Goal: Transaction & Acquisition: Purchase product/service

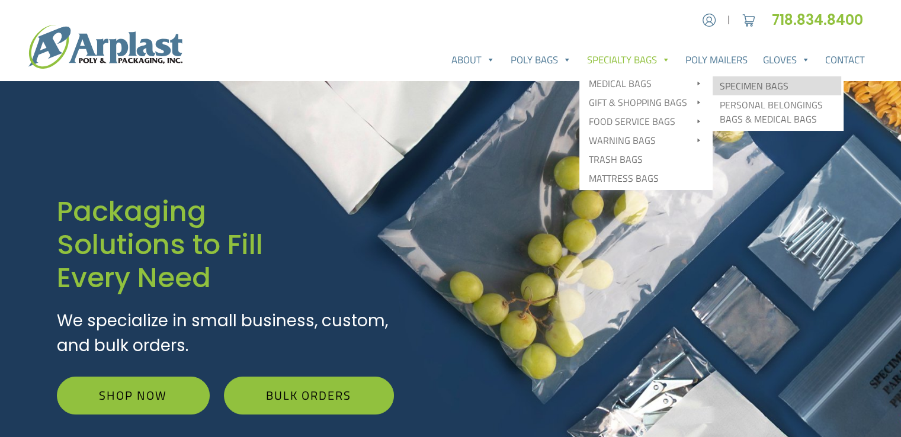
click at [756, 85] on link "Specimen Bags" at bounding box center [776, 85] width 129 height 19
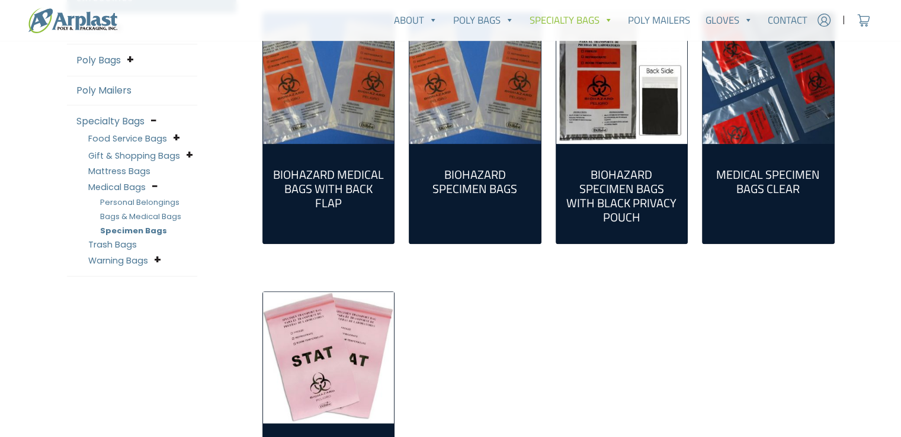
scroll to position [296, 0]
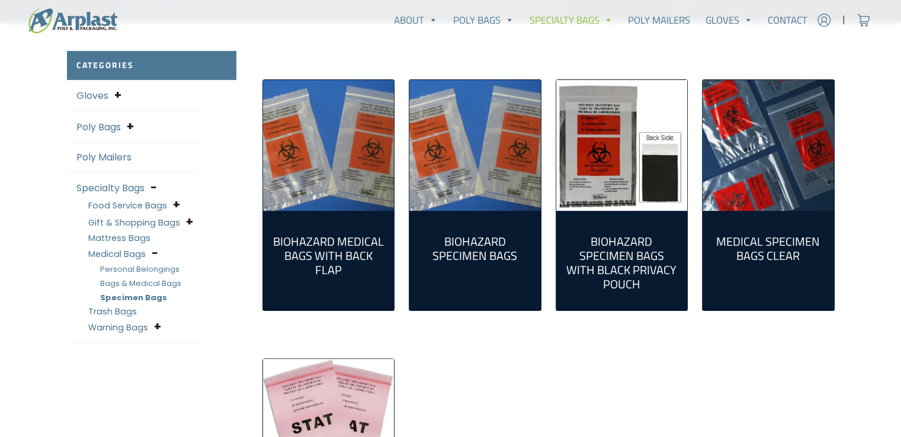
click at [471, 252] on h2 "Biohazard Specimen Bags (5)" at bounding box center [475, 249] width 113 height 28
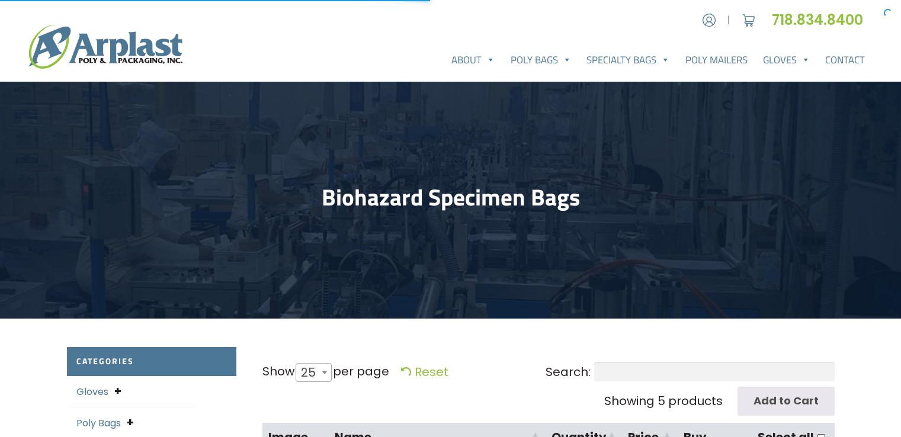
select select "25"
